Goal: Transaction & Acquisition: Purchase product/service

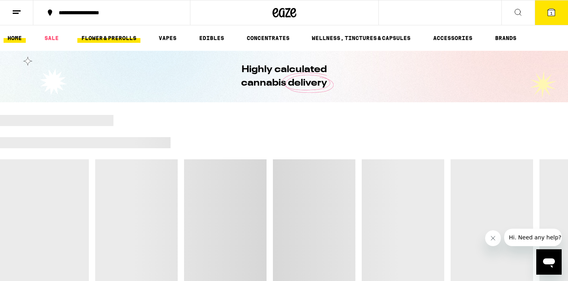
click at [115, 35] on link "FLOWER & PREROLLS" at bounding box center [108, 38] width 63 height 10
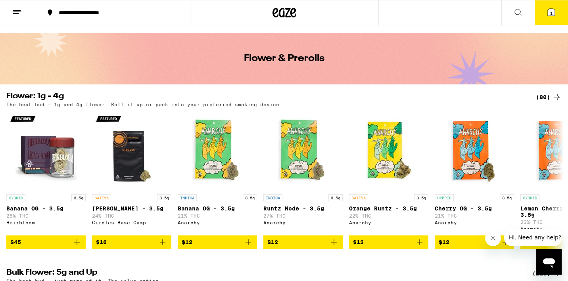
scroll to position [19, 0]
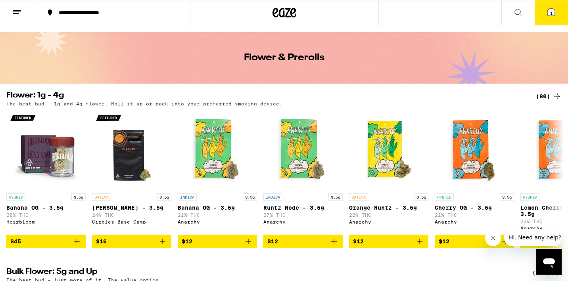
click at [541, 93] on div "(80)" at bounding box center [549, 97] width 26 height 10
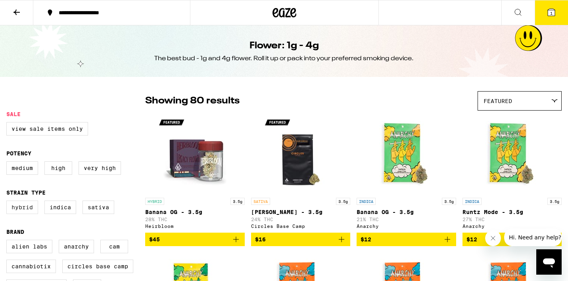
click at [28, 212] on label "Hybrid" at bounding box center [22, 207] width 32 height 13
click at [8, 202] on input "Hybrid" at bounding box center [8, 202] width 0 height 0
checkbox input "true"
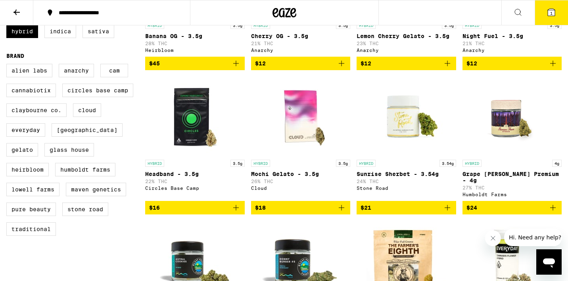
scroll to position [178, 0]
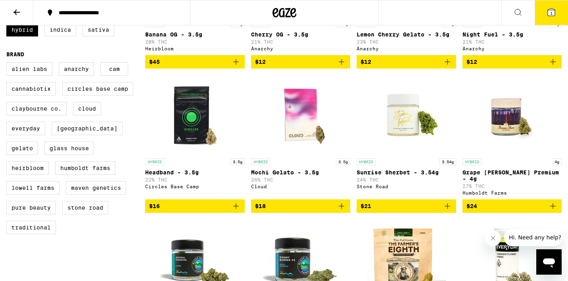
click at [553, 208] on icon "Add to bag" at bounding box center [553, 206] width 6 height 6
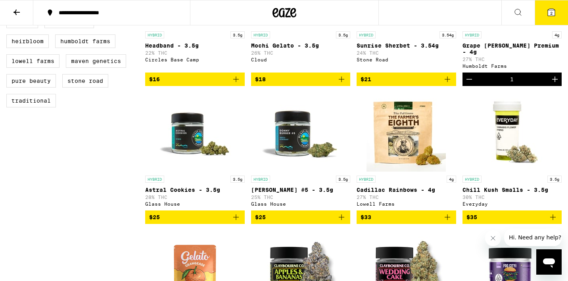
scroll to position [307, 0]
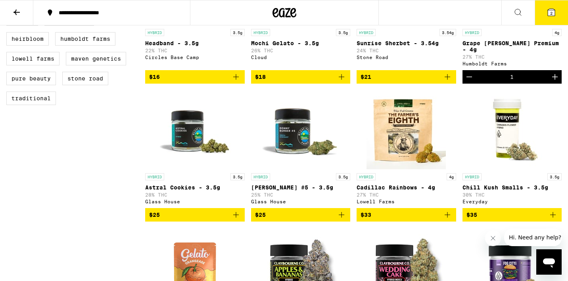
click at [239, 217] on icon "Add to bag" at bounding box center [236, 215] width 10 height 10
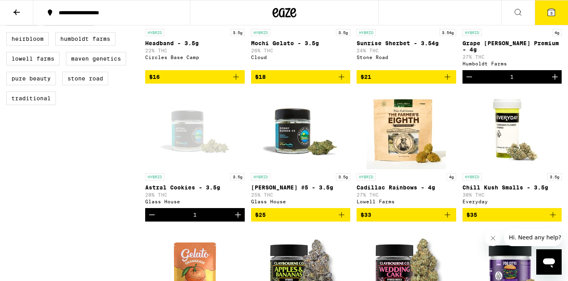
click at [544, 13] on button "3" at bounding box center [550, 12] width 33 height 25
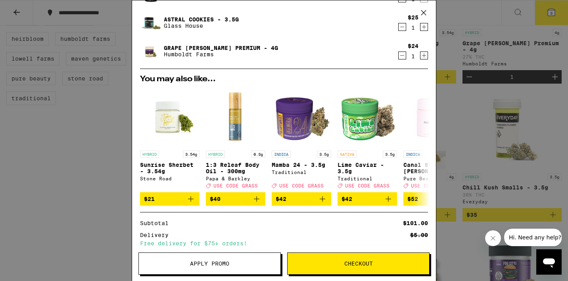
scroll to position [113, 0]
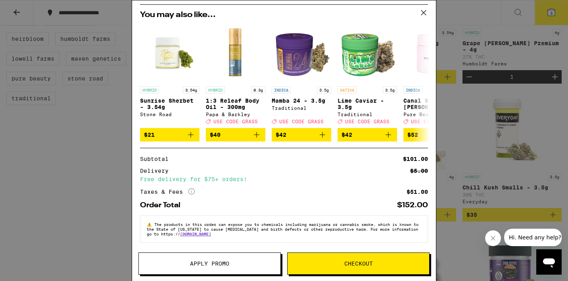
click at [251, 261] on span "Apply Promo" at bounding box center [210, 264] width 142 height 6
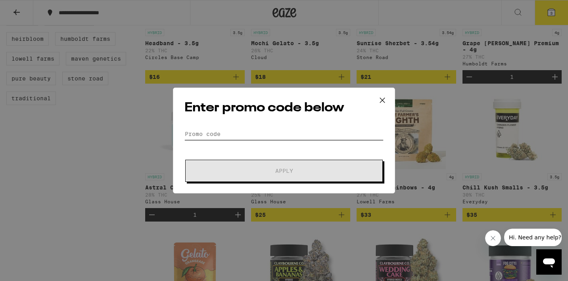
click at [334, 131] on input "Promo Code" at bounding box center [283, 134] width 199 height 12
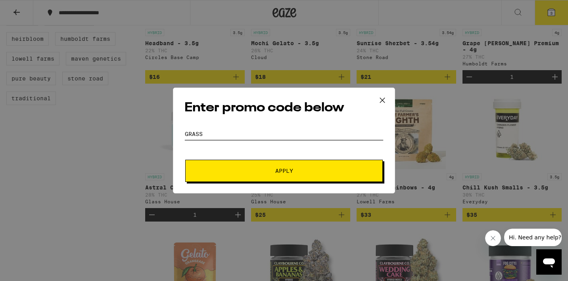
type input "GRASS"
click at [325, 168] on span "Apply" at bounding box center [283, 171] width 143 height 6
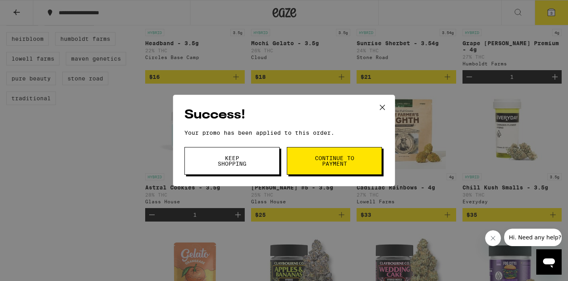
click at [261, 166] on button "Keep Shopping" at bounding box center [231, 161] width 95 height 28
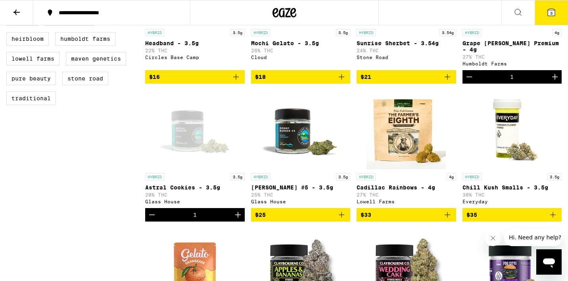
click at [552, 17] on button "3" at bounding box center [550, 12] width 33 height 25
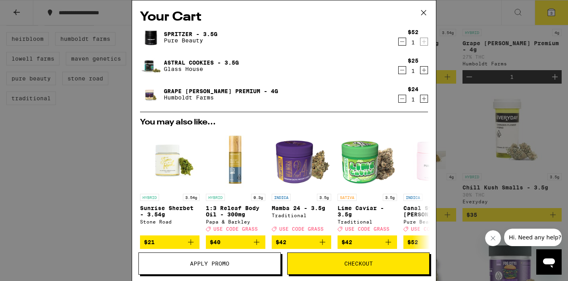
click at [402, 97] on icon "Decrement" at bounding box center [401, 99] width 7 height 10
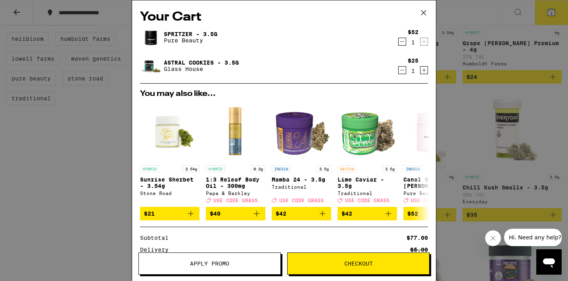
click at [425, 12] on icon at bounding box center [423, 13] width 12 height 12
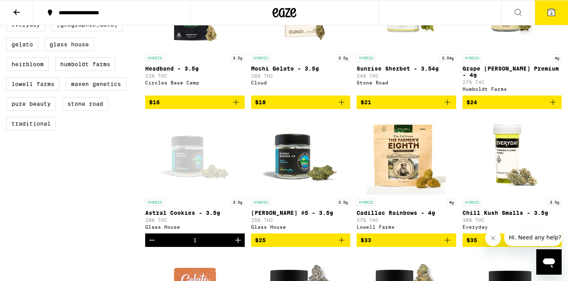
scroll to position [279, 0]
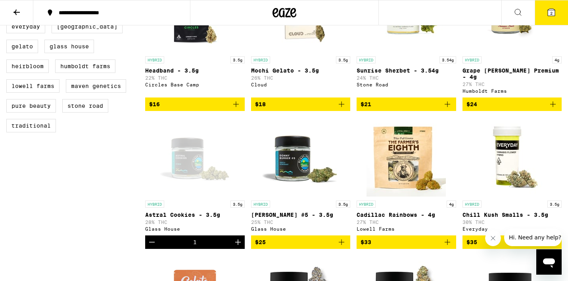
click at [554, 105] on icon "Add to bag" at bounding box center [553, 104] width 10 height 10
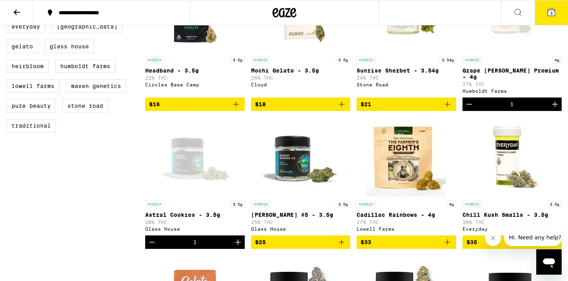
click at [554, 8] on icon at bounding box center [551, 13] width 10 height 10
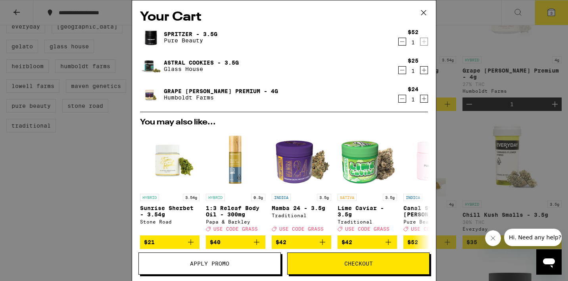
click at [399, 40] on icon "Decrement" at bounding box center [401, 42] width 7 height 10
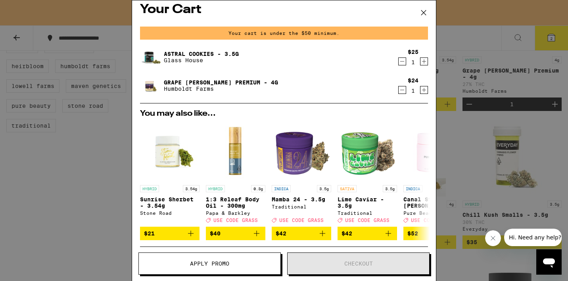
scroll to position [9, 0]
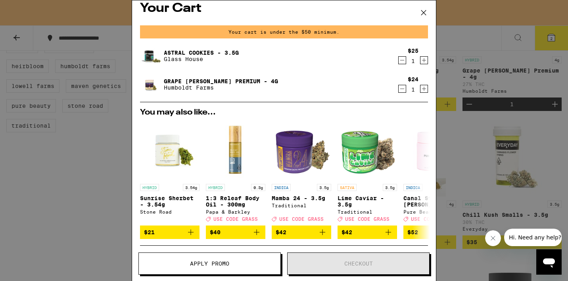
click at [417, 13] on icon at bounding box center [423, 13] width 12 height 12
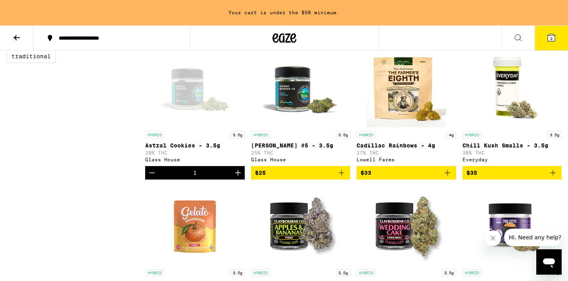
scroll to position [370, 0]
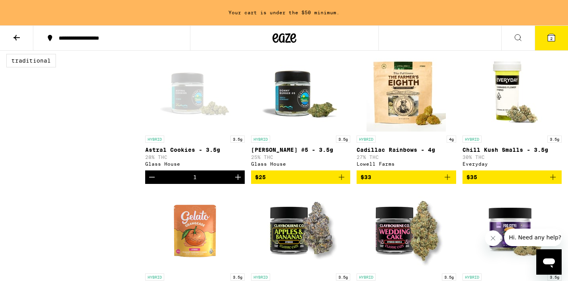
click at [448, 182] on icon "Add to bag" at bounding box center [447, 177] width 10 height 10
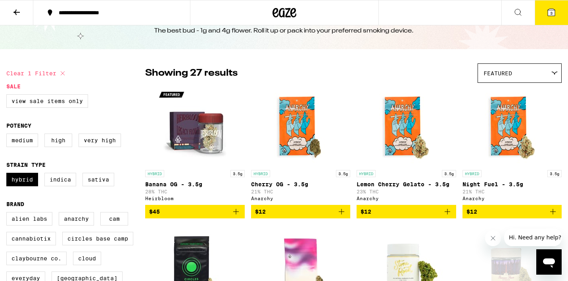
scroll to position [25, 0]
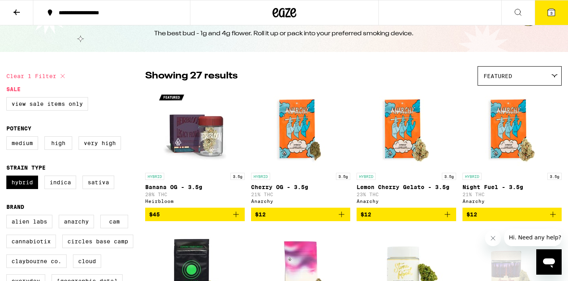
click at [343, 216] on icon "Add to bag" at bounding box center [342, 215] width 10 height 10
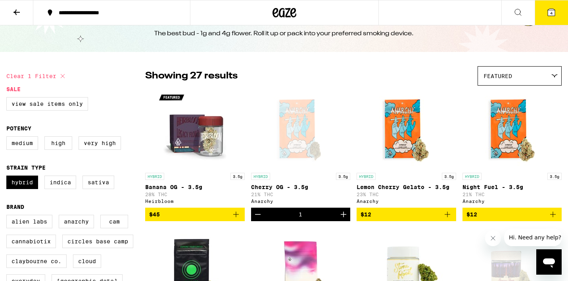
click at [557, 10] on button "4" at bounding box center [550, 12] width 33 height 25
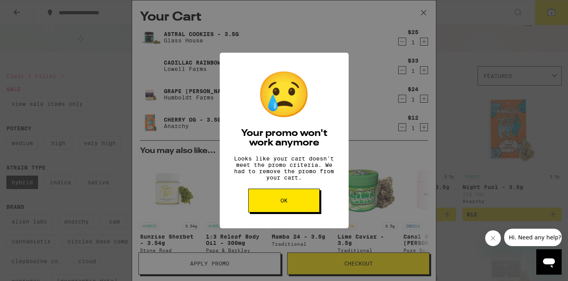
click at [294, 204] on button "OK" at bounding box center [283, 201] width 71 height 24
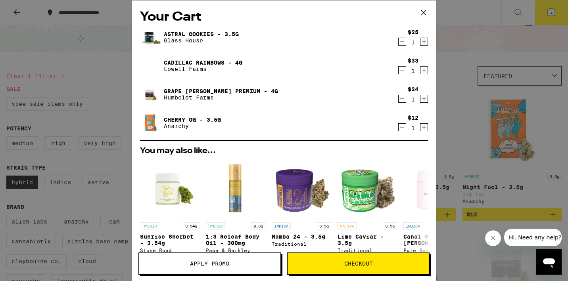
click at [400, 39] on icon "Decrement" at bounding box center [401, 42] width 7 height 10
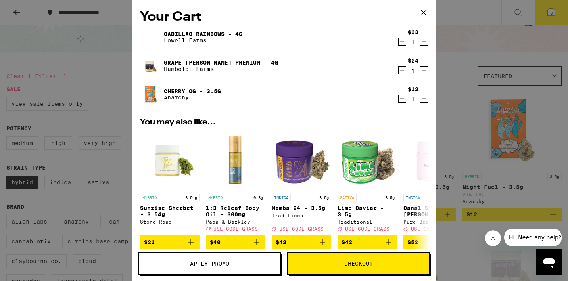
click at [422, 11] on icon at bounding box center [423, 13] width 12 height 12
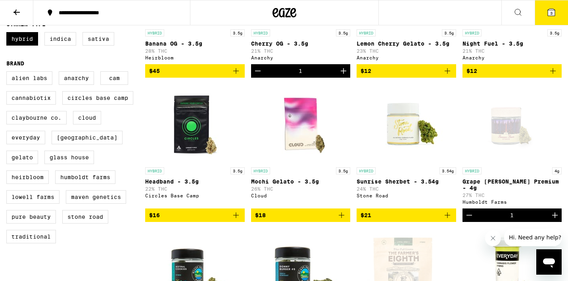
scroll to position [172, 0]
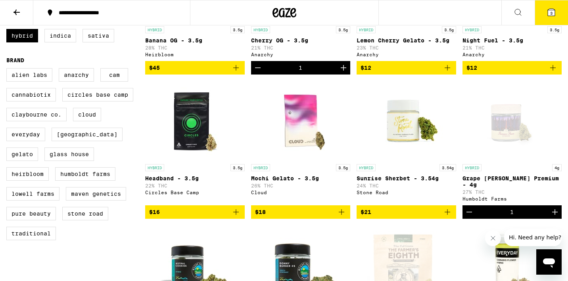
click at [340, 212] on icon "Add to bag" at bounding box center [342, 212] width 10 height 10
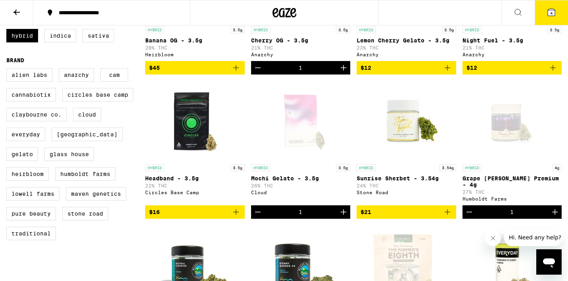
scroll to position [180, 0]
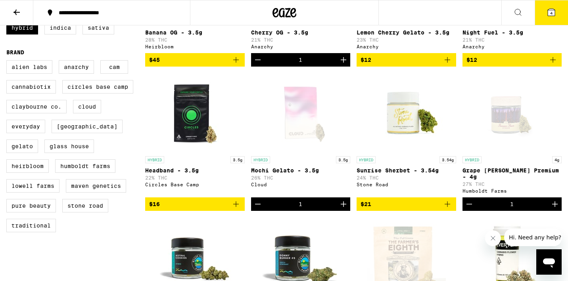
click at [312, 180] on p "26% THC" at bounding box center [300, 177] width 99 height 5
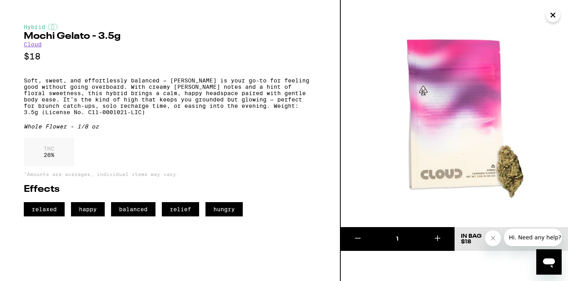
click at [555, 15] on icon "Close" at bounding box center [553, 15] width 10 height 12
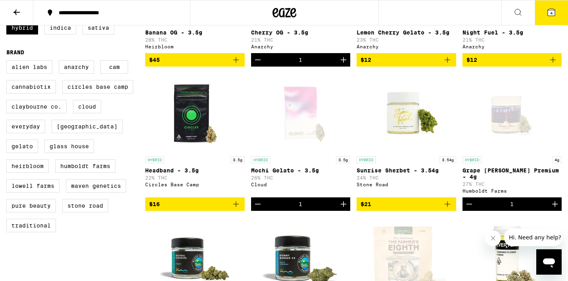
click at [554, 11] on icon at bounding box center [550, 12] width 7 height 7
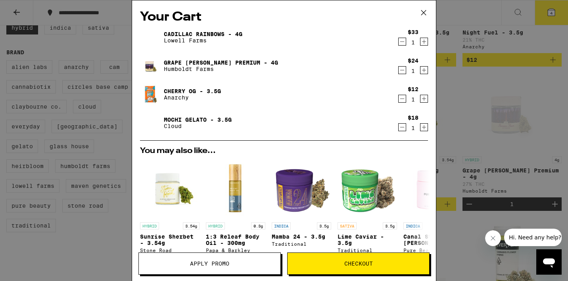
click at [400, 69] on icon "Decrement" at bounding box center [401, 70] width 7 height 10
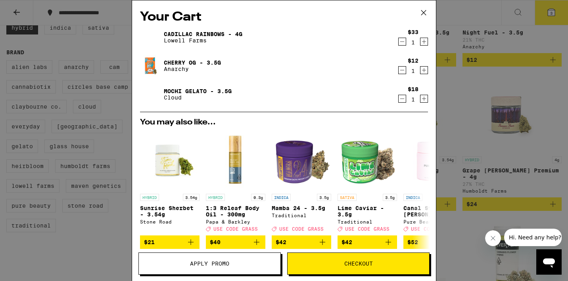
click at [398, 71] on button "Decrement" at bounding box center [402, 70] width 8 height 8
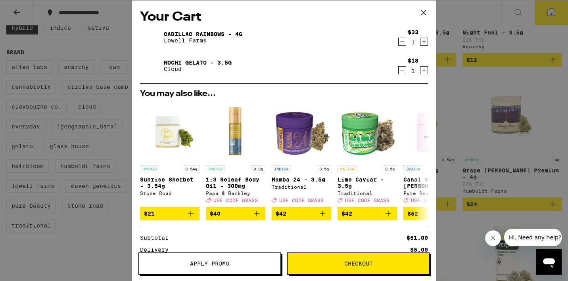
scroll to position [84, 0]
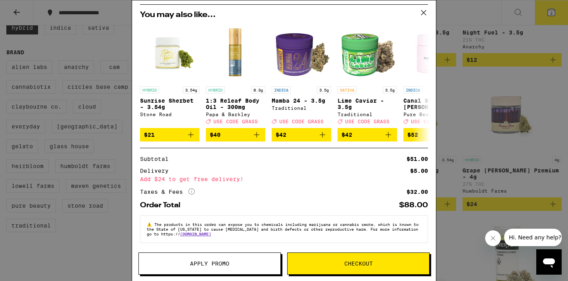
click at [241, 259] on button "Apply Promo" at bounding box center [209, 264] width 142 height 22
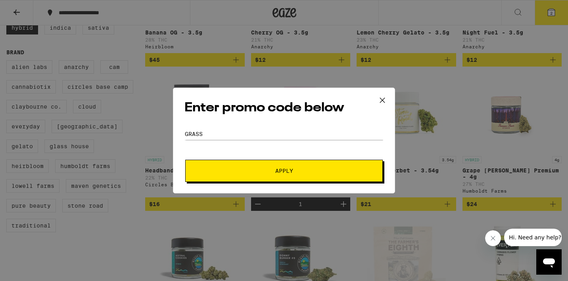
click at [296, 168] on span "Apply" at bounding box center [283, 171] width 143 height 6
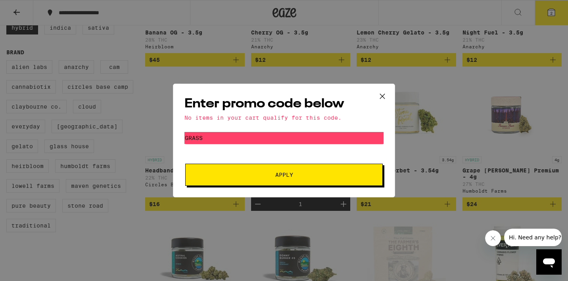
click at [384, 96] on icon at bounding box center [382, 96] width 12 height 12
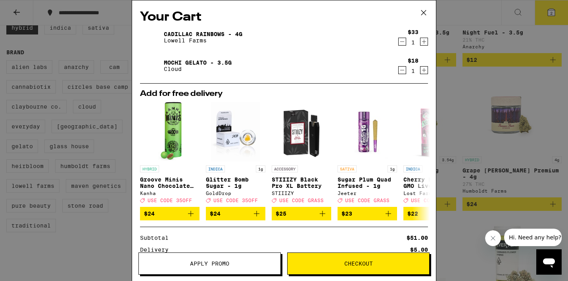
click at [422, 14] on icon at bounding box center [423, 13] width 12 height 12
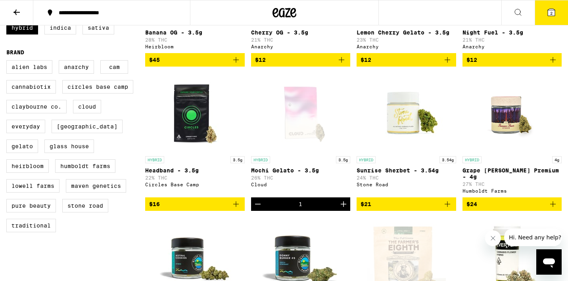
click at [537, 12] on button "2" at bounding box center [550, 12] width 33 height 25
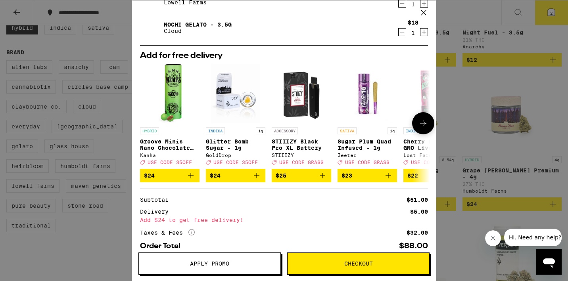
scroll to position [84, 0]
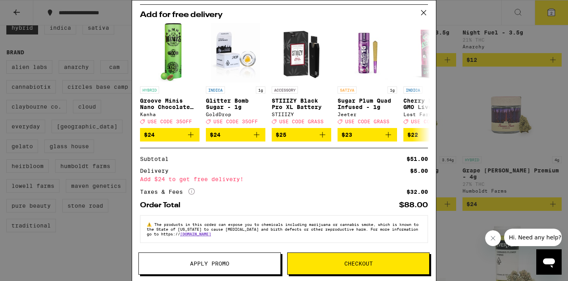
click at [360, 265] on span "Checkout" at bounding box center [358, 264] width 29 height 6
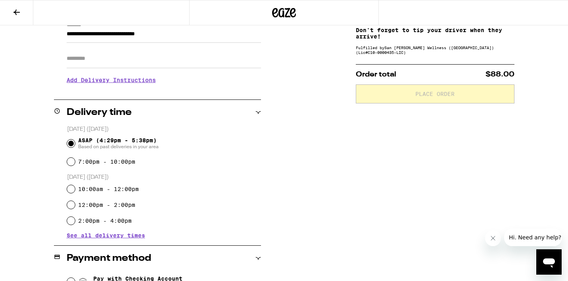
scroll to position [122, 0]
click at [180, 59] on input "Apt/Suite" at bounding box center [164, 58] width 194 height 19
type input "****"
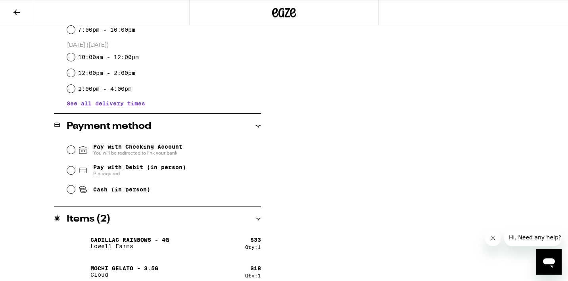
scroll to position [267, 0]
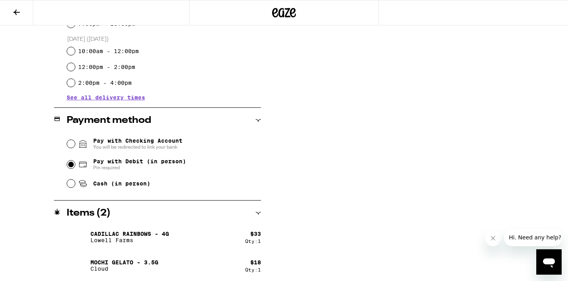
click at [71, 166] on input "Pay with Debit (in person) Pin required" at bounding box center [71, 165] width 8 height 8
radio input "true"
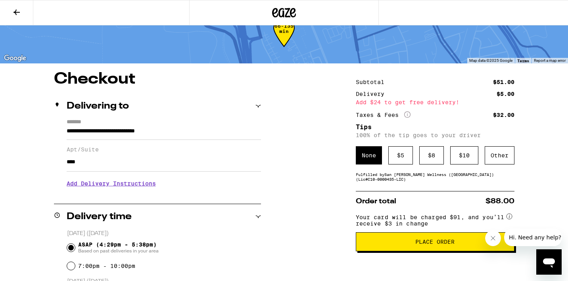
scroll to position [23, 0]
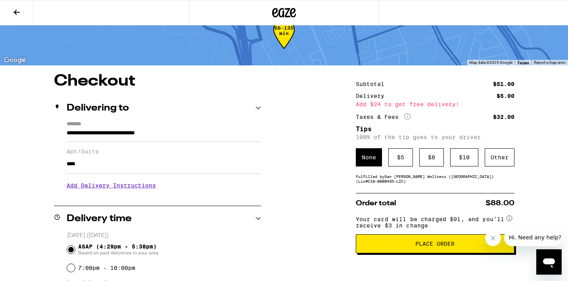
click at [383, 247] on span "Place Order" at bounding box center [434, 244] width 145 height 6
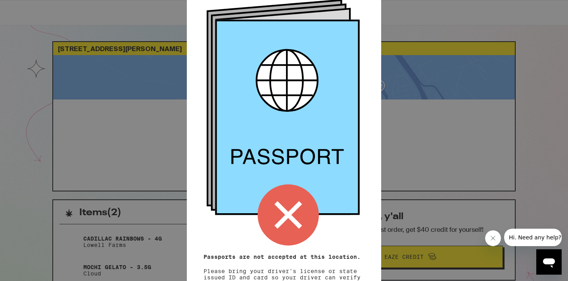
click at [496, 239] on icon "Close message from company" at bounding box center [493, 238] width 6 height 6
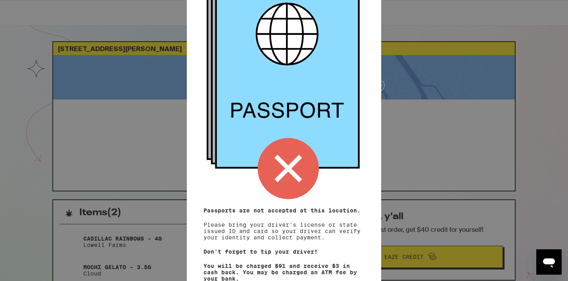
scroll to position [94, 0]
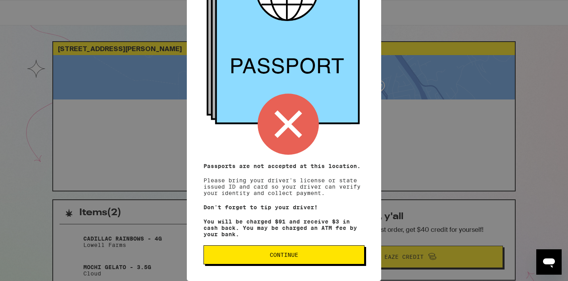
click at [336, 252] on button "Continue" at bounding box center [283, 254] width 161 height 19
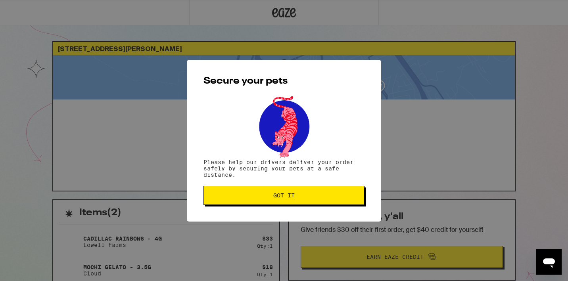
click at [333, 197] on span "Got it" at bounding box center [283, 196] width 147 height 6
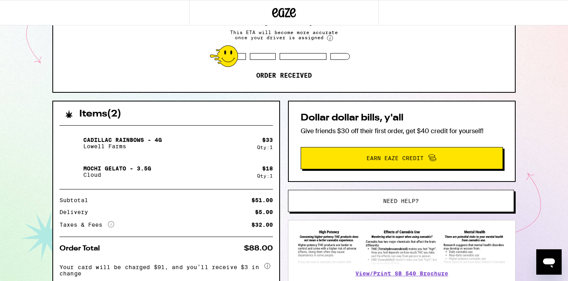
scroll to position [101, 0]
